Goal: Register for event/course

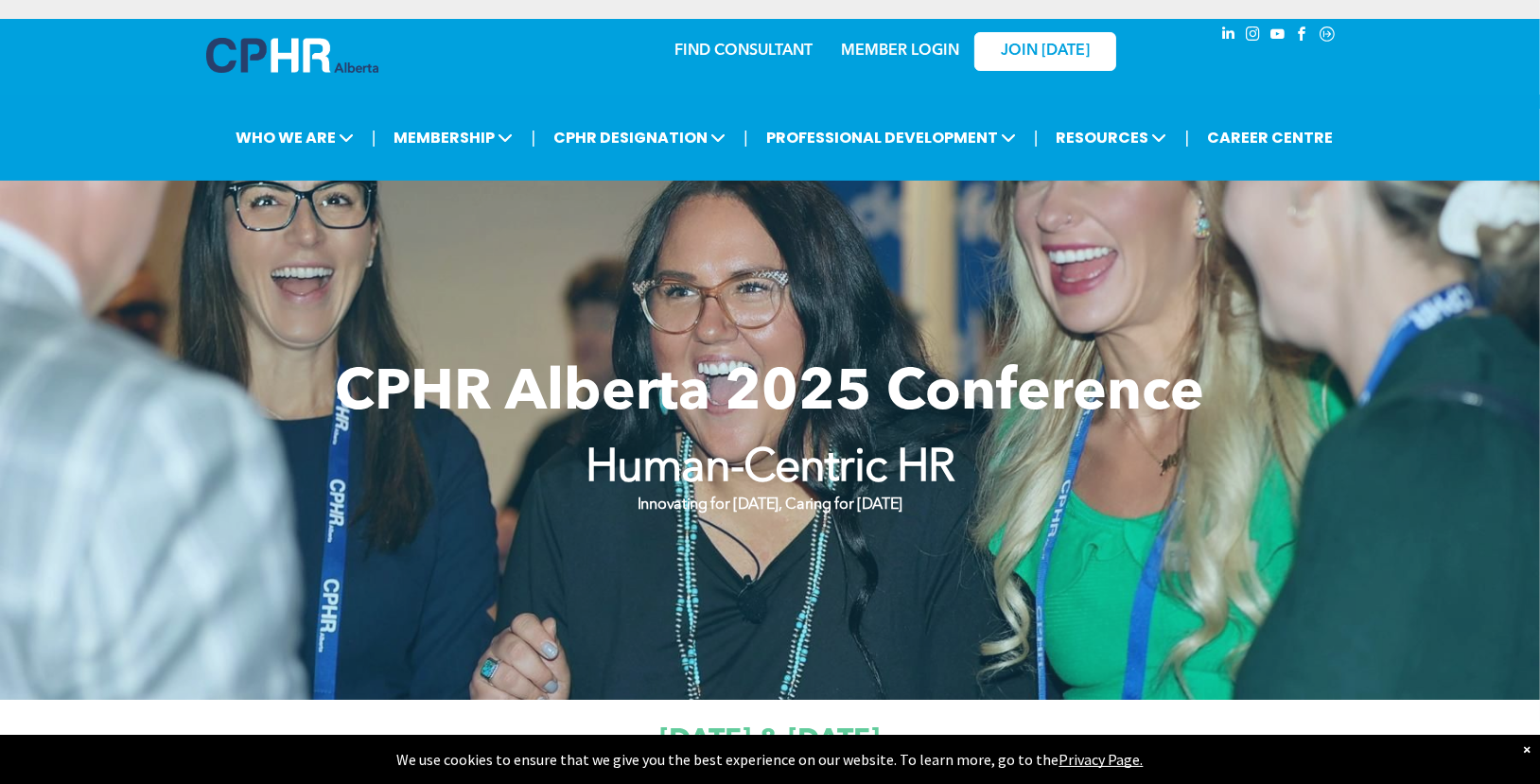
scroll to position [379, 0]
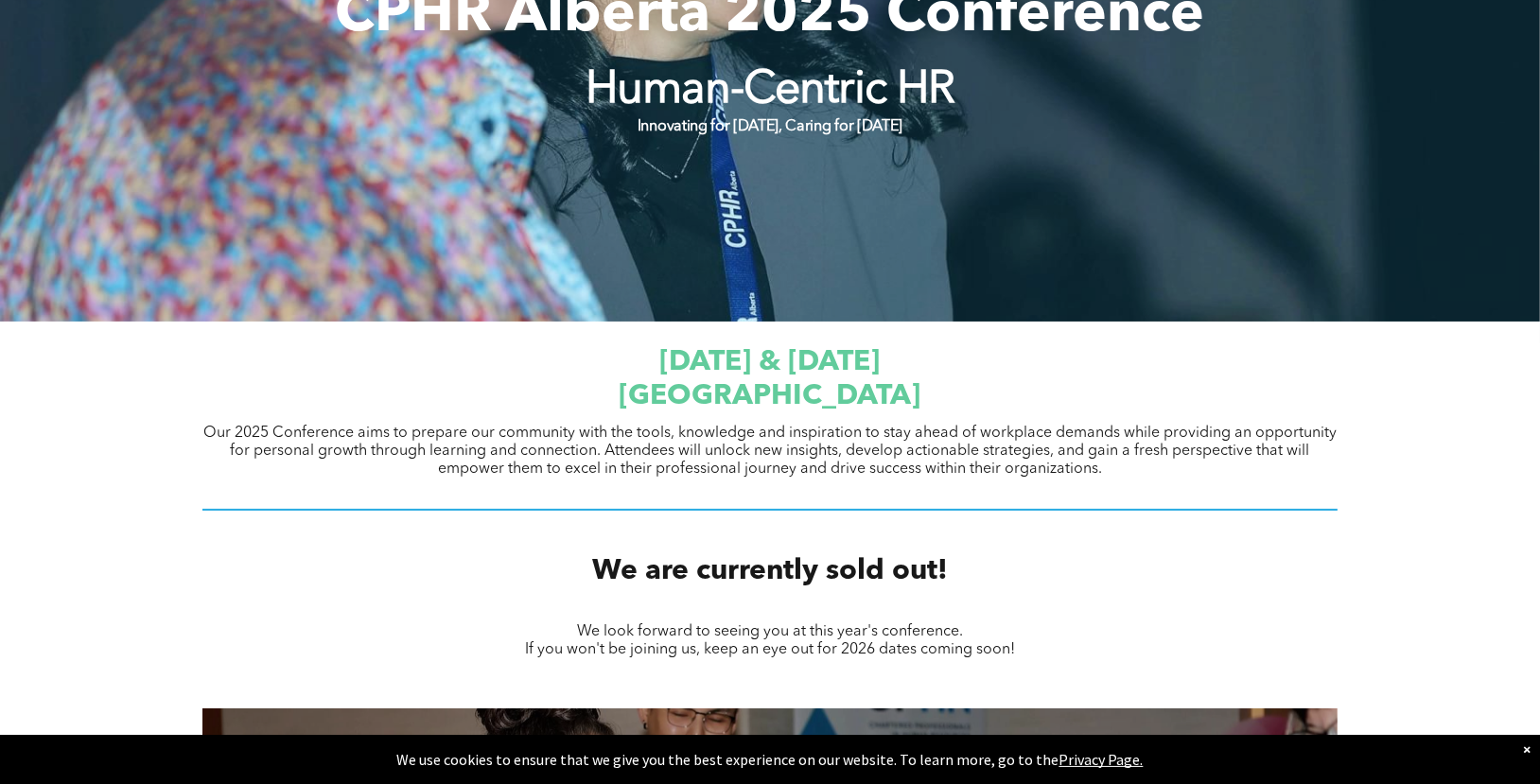
drag, startPoint x: 539, startPoint y: 394, endPoint x: 1032, endPoint y: 405, distance: 493.1
click at [1041, 404] on h1 "[GEOGRAPHIC_DATA]" at bounding box center [770, 397] width 1135 height 34
copy span "[GEOGRAPHIC_DATA]"
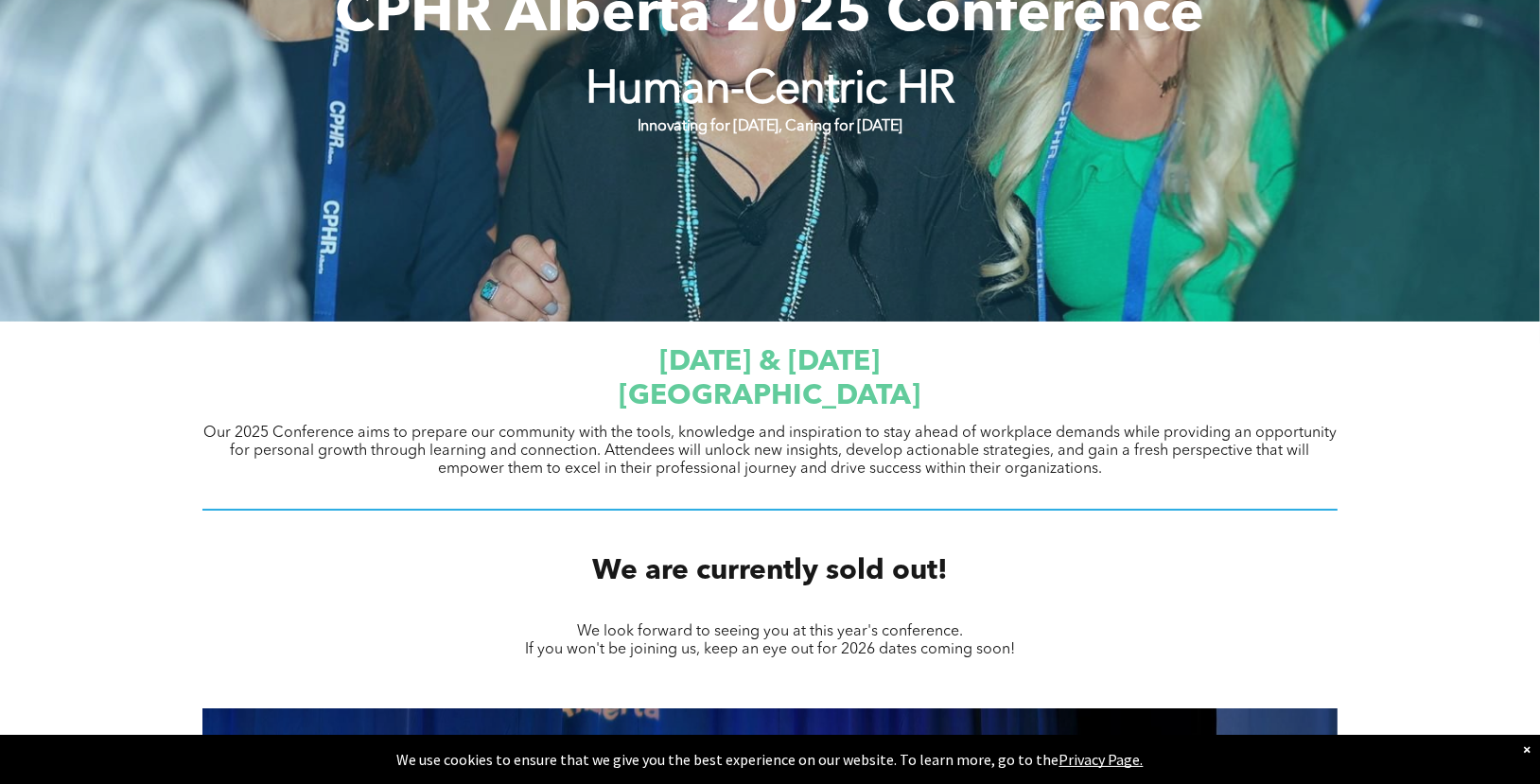
scroll to position [0, 0]
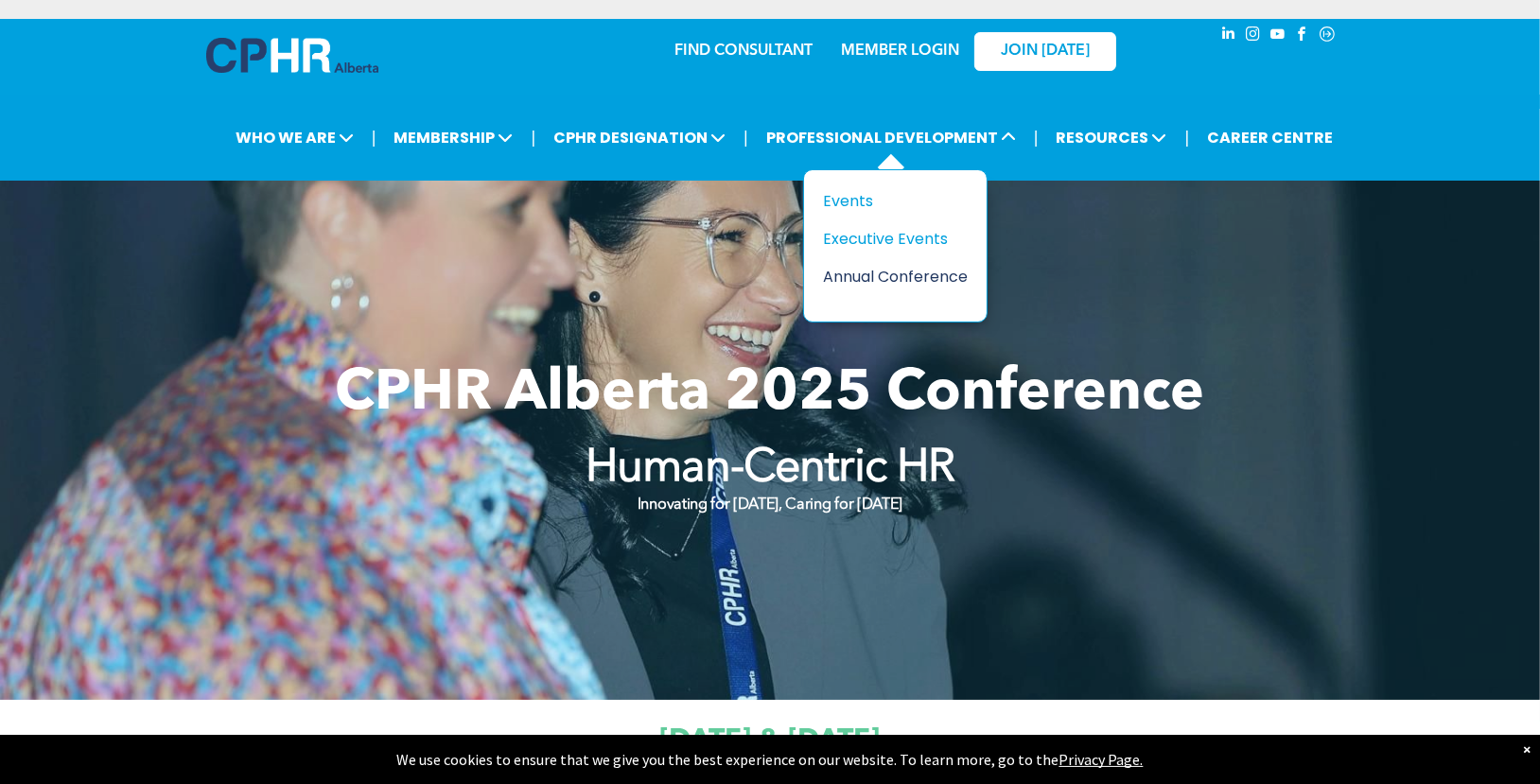
click at [860, 275] on div "Annual Conference" at bounding box center [888, 276] width 130 height 24
